Goal: Transaction & Acquisition: Subscribe to service/newsletter

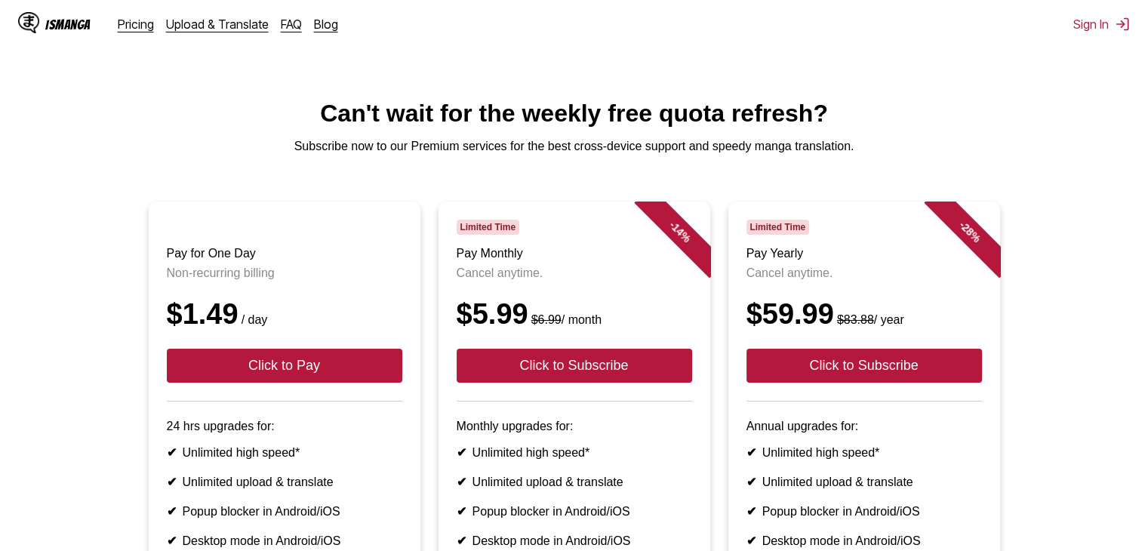
click at [960, 70] on html "IsManga Pricing Upload & Translate FAQ Blog Sign In Pricing Upload & Translate …" at bounding box center [574, 448] width 1148 height 897
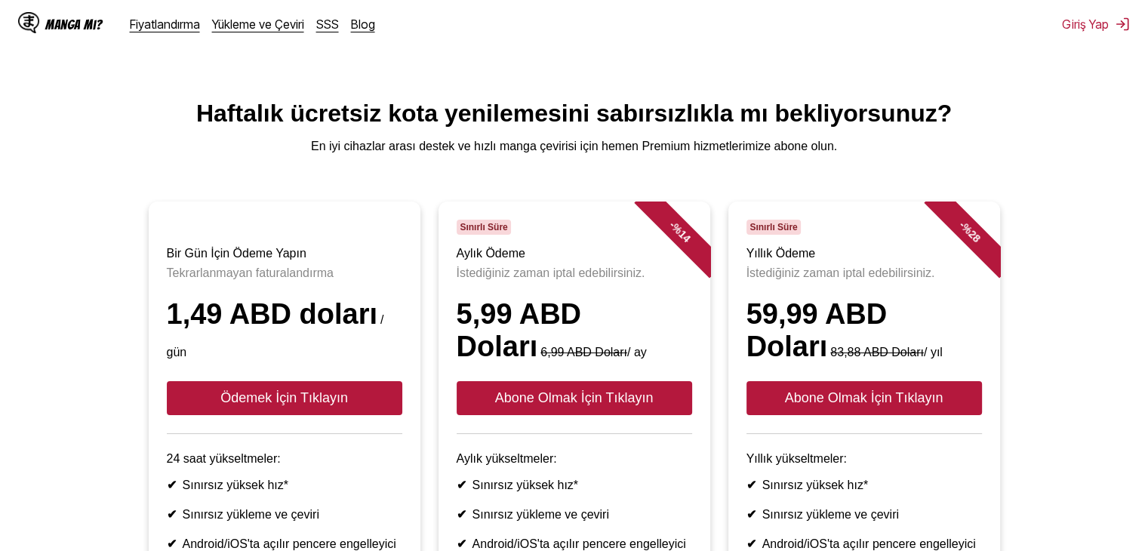
click at [956, 97] on html "Manga mı? Fiyatlandırma Yükleme ve Çeviri SSS Blog Giriş Yap Fiyatlandırma Yükl…" at bounding box center [574, 465] width 1148 height 930
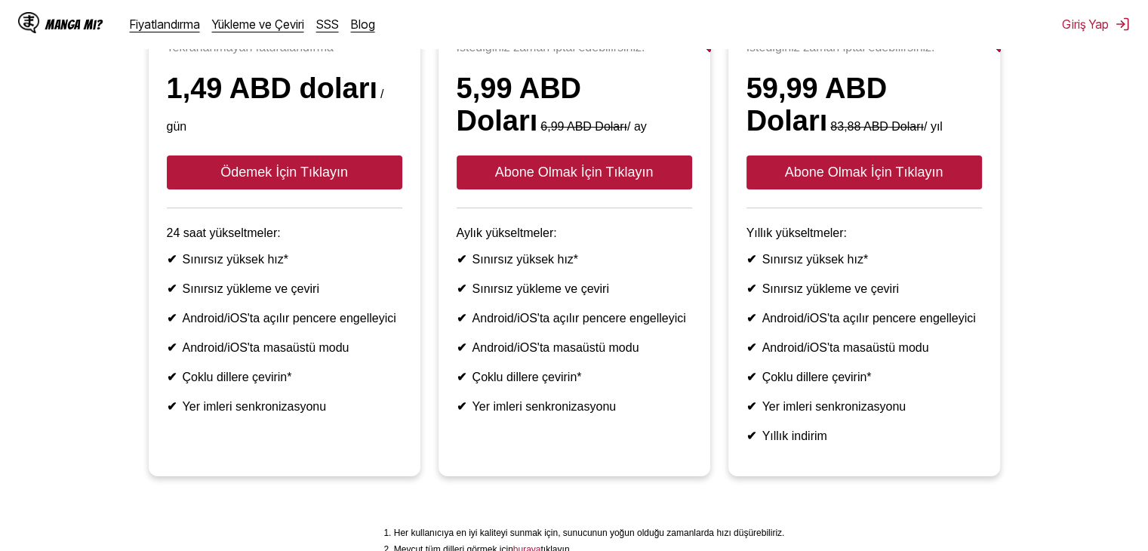
scroll to position [226, 0]
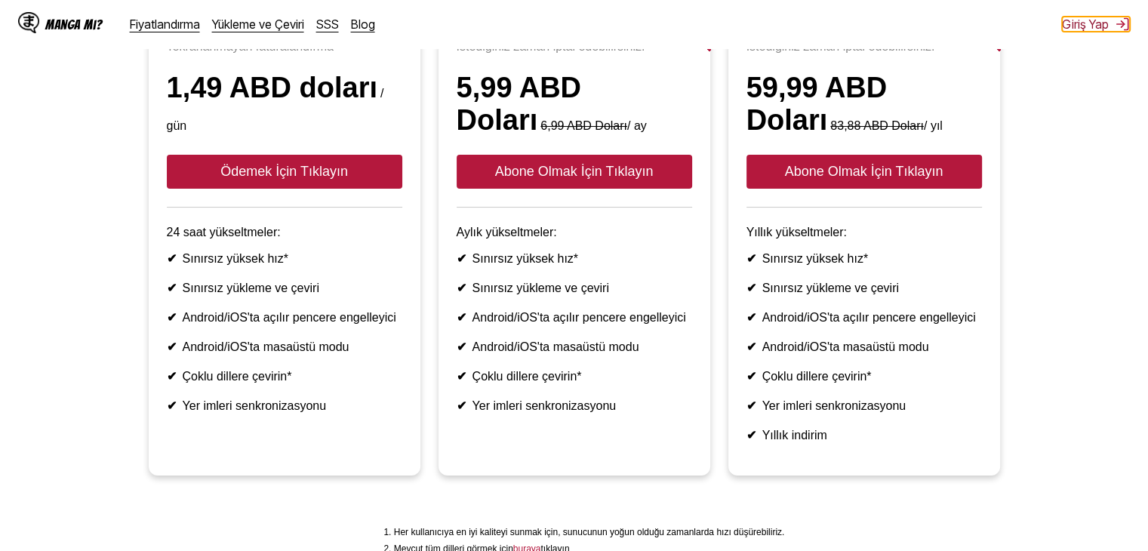
click at [1102, 27] on font "Giriş Yap" at bounding box center [1085, 24] width 47 height 15
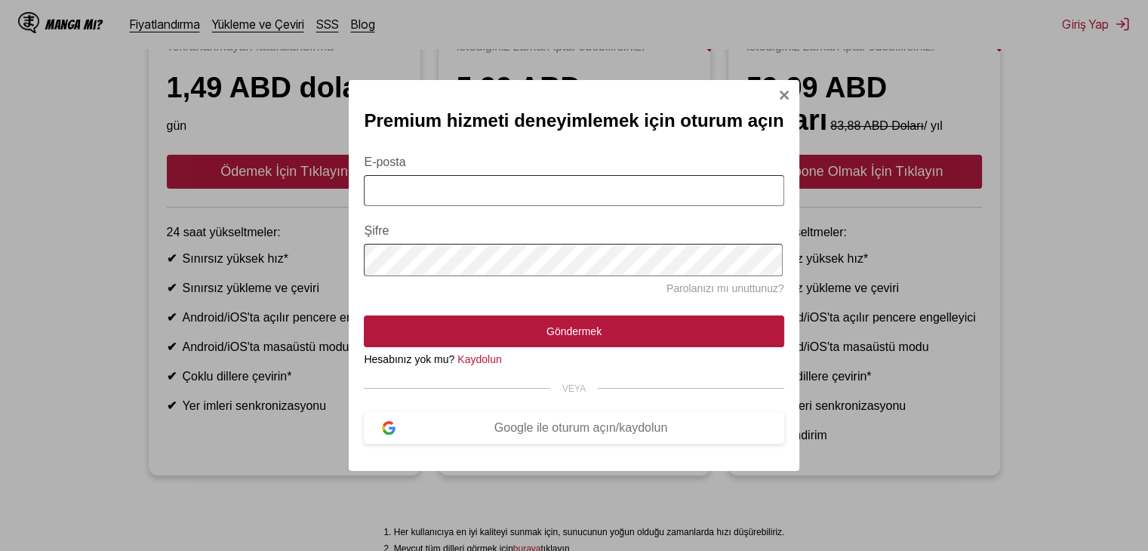
click at [475, 185] on input "E-posta" at bounding box center [574, 190] width 420 height 31
type input "**********"
click at [552, 217] on form "**********" at bounding box center [574, 241] width 420 height 209
click at [472, 356] on font "Kaydolun" at bounding box center [479, 359] width 44 height 12
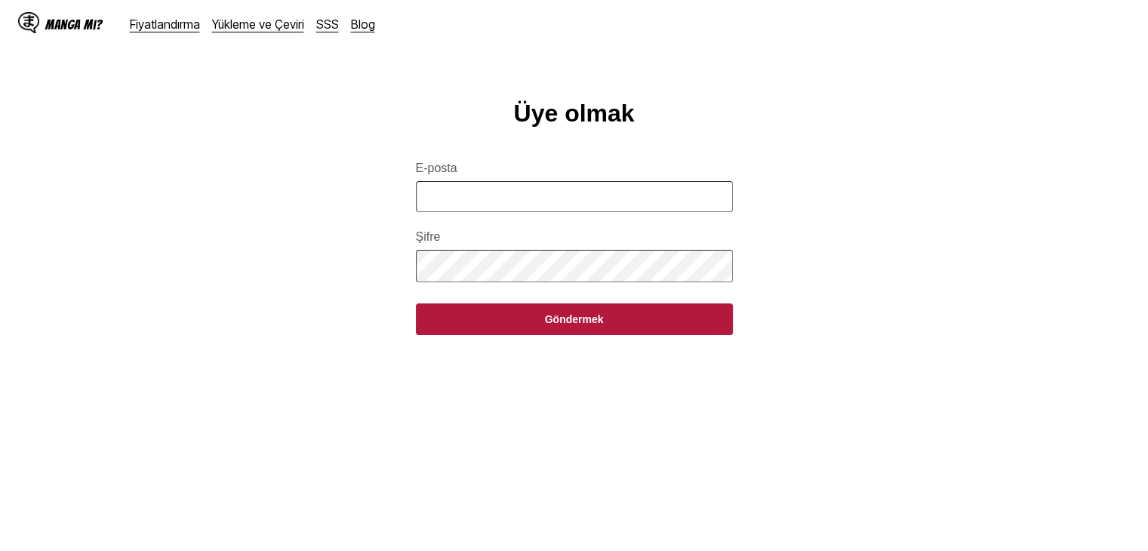
click at [517, 204] on input "E-posta" at bounding box center [574, 196] width 317 height 31
type input "**********"
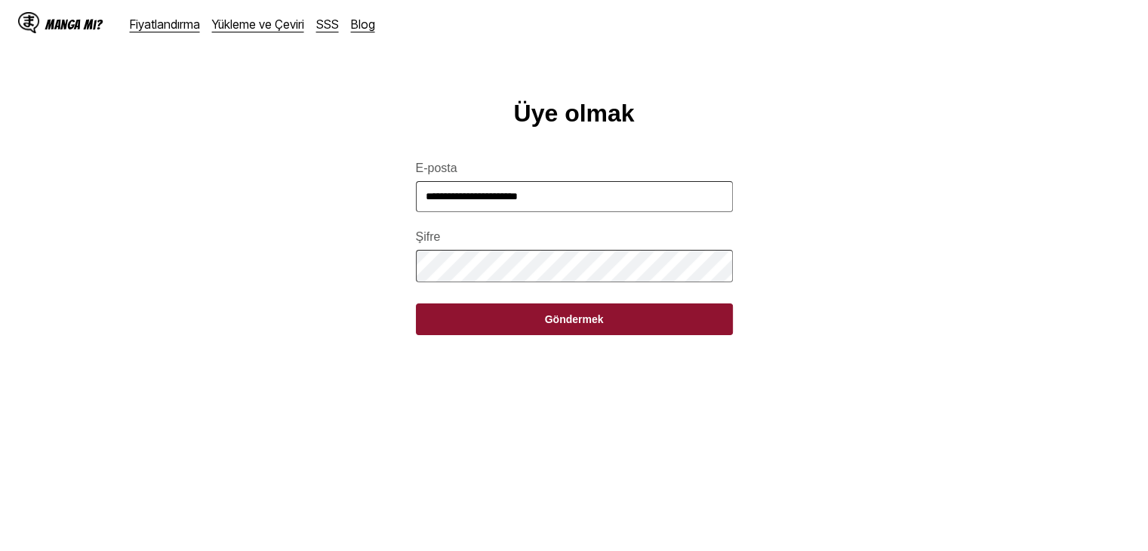
click at [552, 325] on font "Göndermek" at bounding box center [574, 319] width 59 height 12
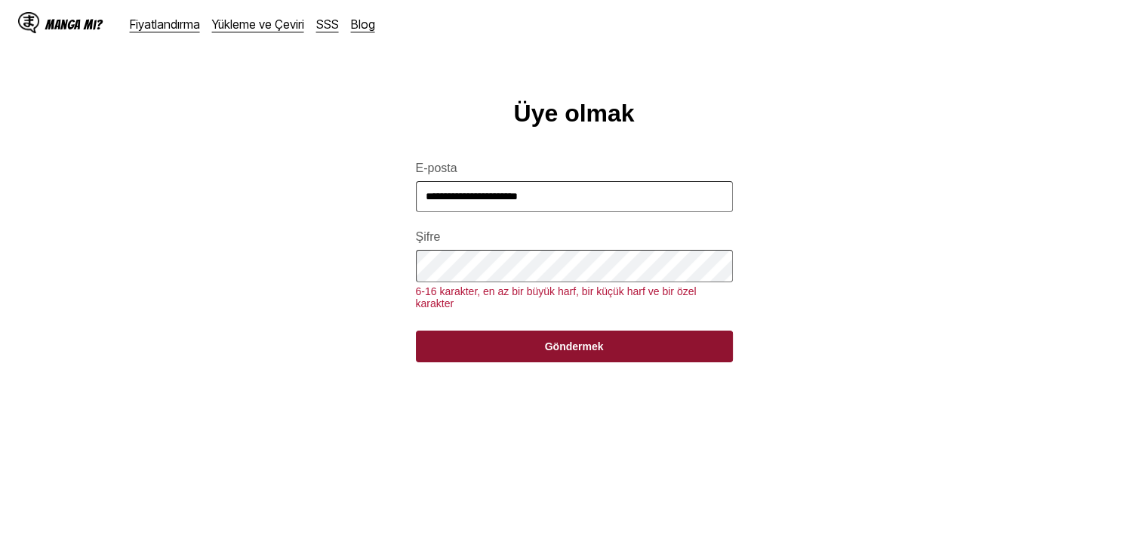
click at [503, 362] on button "Göndermek" at bounding box center [574, 347] width 317 height 32
click at [504, 361] on button "Göndermek" at bounding box center [574, 347] width 317 height 32
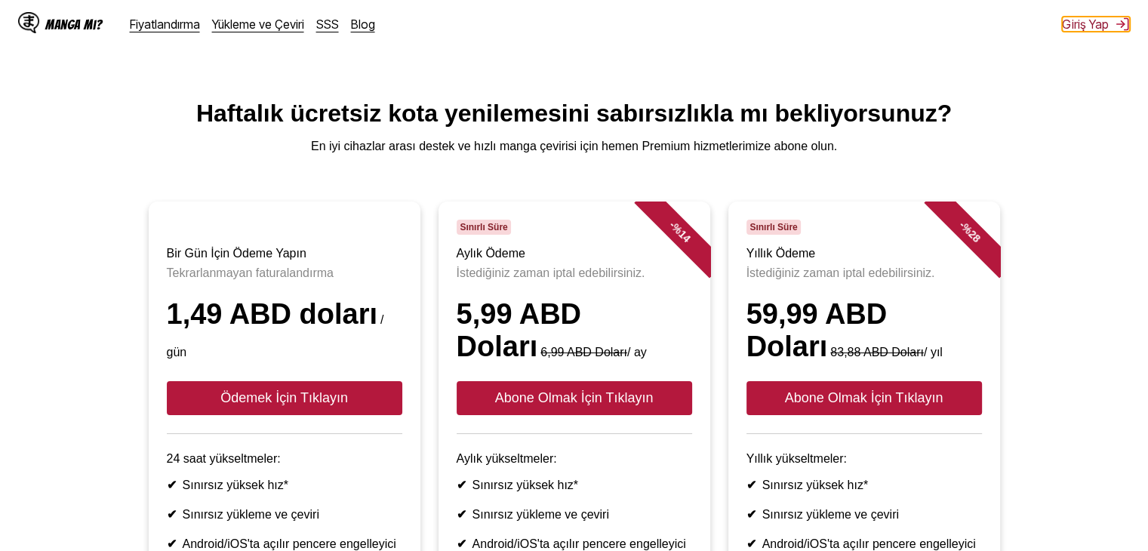
click at [1105, 29] on font "Giriş Yap" at bounding box center [1085, 24] width 47 height 15
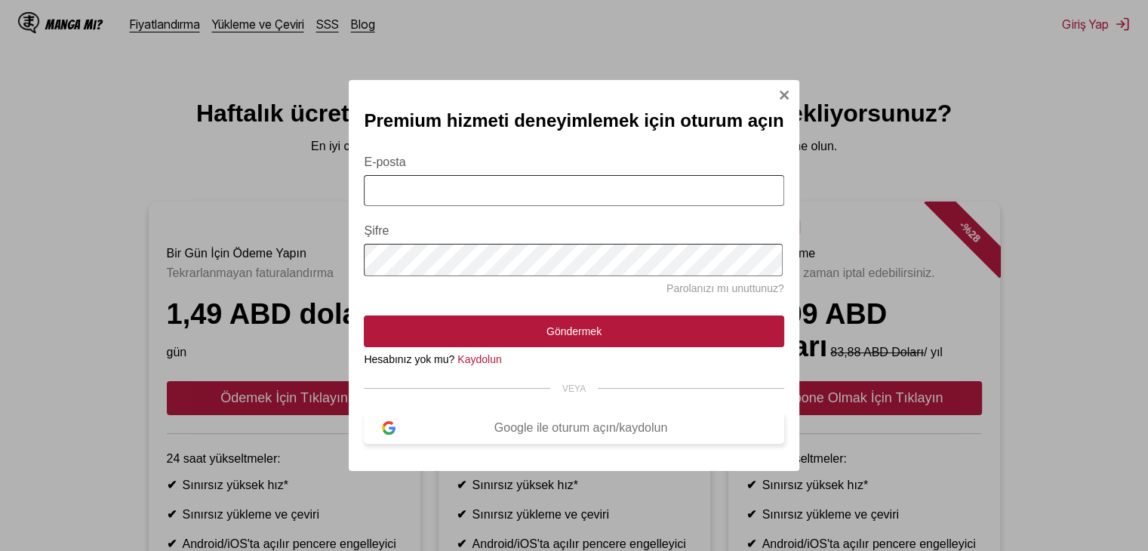
click at [551, 433] on font "Google ile oturum açın/kaydolun" at bounding box center [580, 427] width 173 height 13
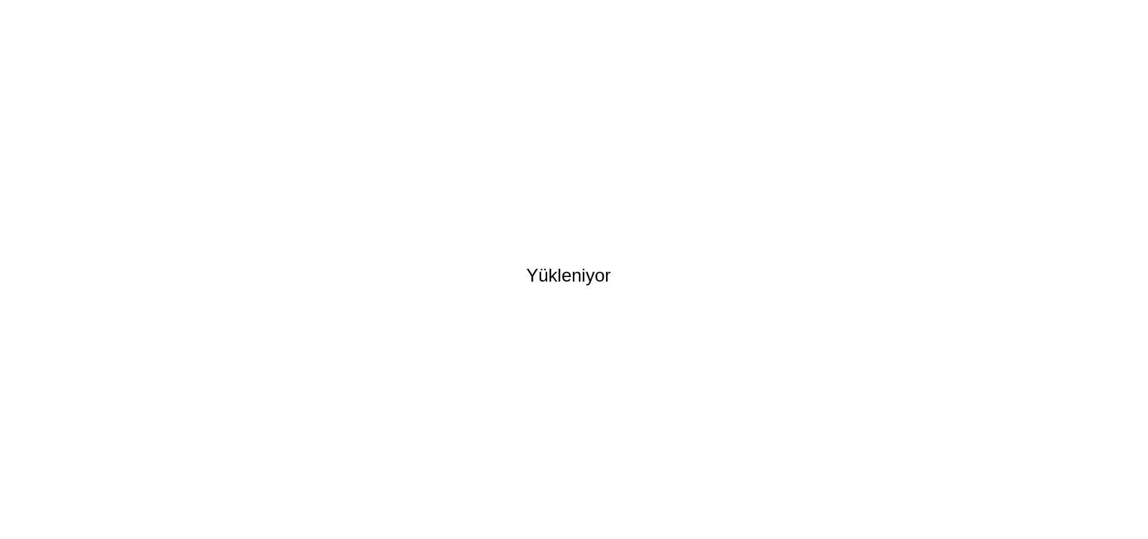
click at [525, 5] on html "Yükleniyor IsManga Subscription Pricing | Unlock Premium Features Orijinal meti…" at bounding box center [574, 275] width 1148 height 551
